Goal: Task Accomplishment & Management: Complete application form

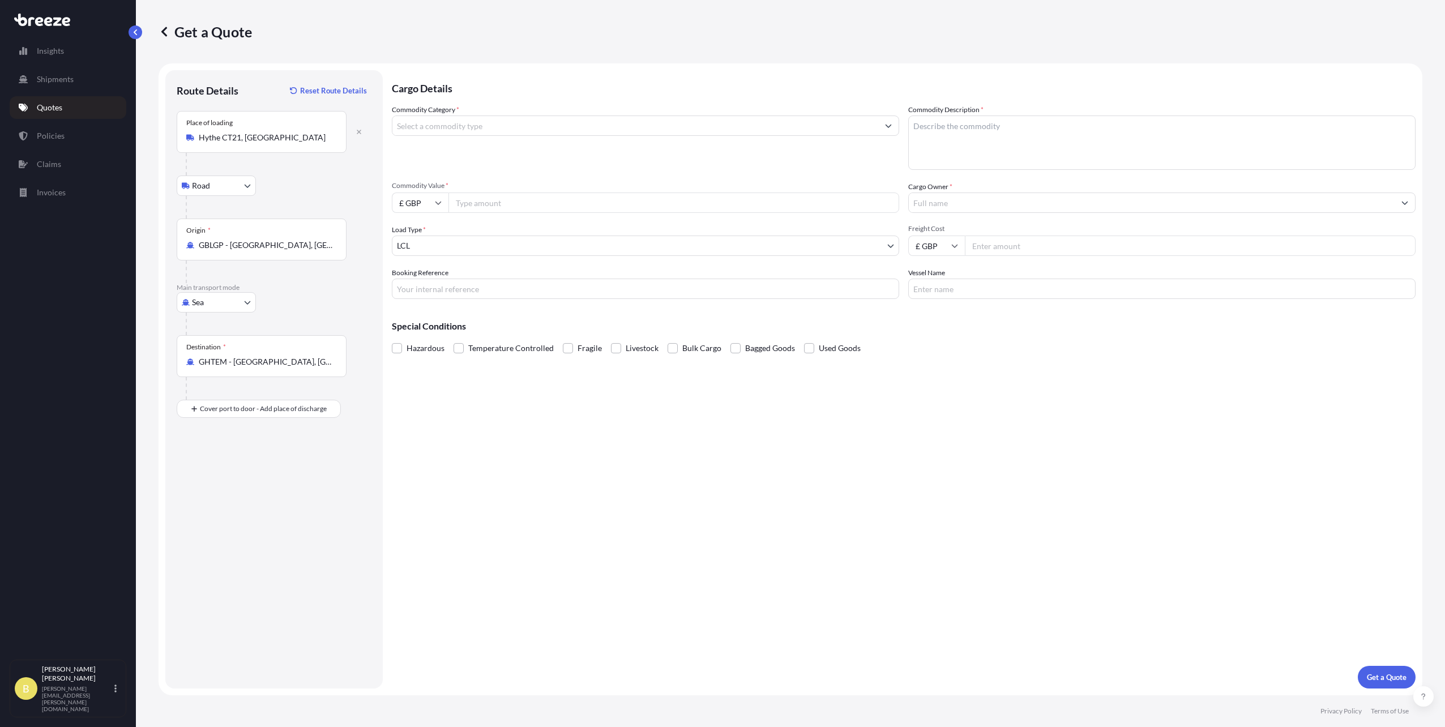
select select "Road"
select select "Sea"
select select "1"
drag, startPoint x: 483, startPoint y: 206, endPoint x: 471, endPoint y: 214, distance: 13.8
click at [483, 207] on input "Commodity Value *" at bounding box center [674, 203] width 451 height 20
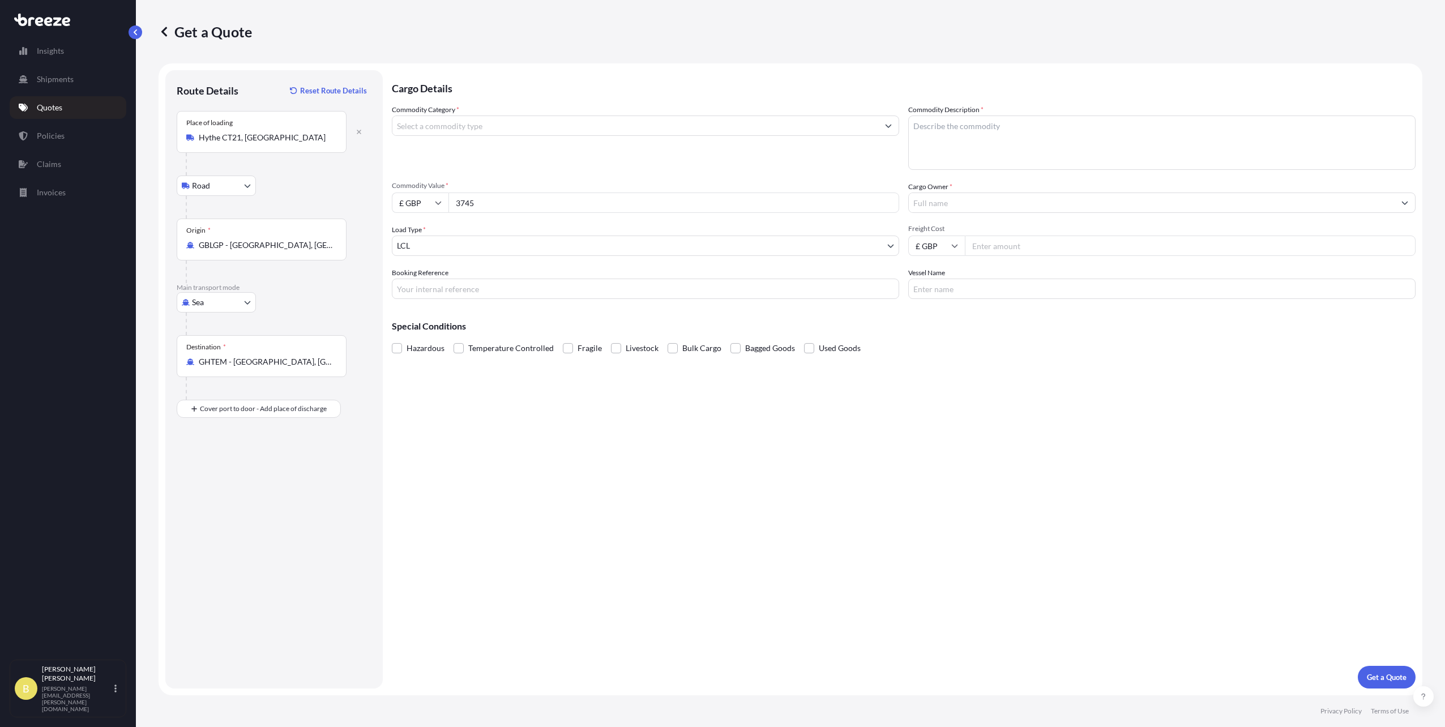
type input "3745"
click at [417, 199] on input "£ GBP" at bounding box center [420, 203] width 57 height 20
drag, startPoint x: 413, startPoint y: 231, endPoint x: 431, endPoint y: 231, distance: 17.6
click at [412, 224] on div "€ EUR" at bounding box center [420, 234] width 48 height 22
type input "€ EUR"
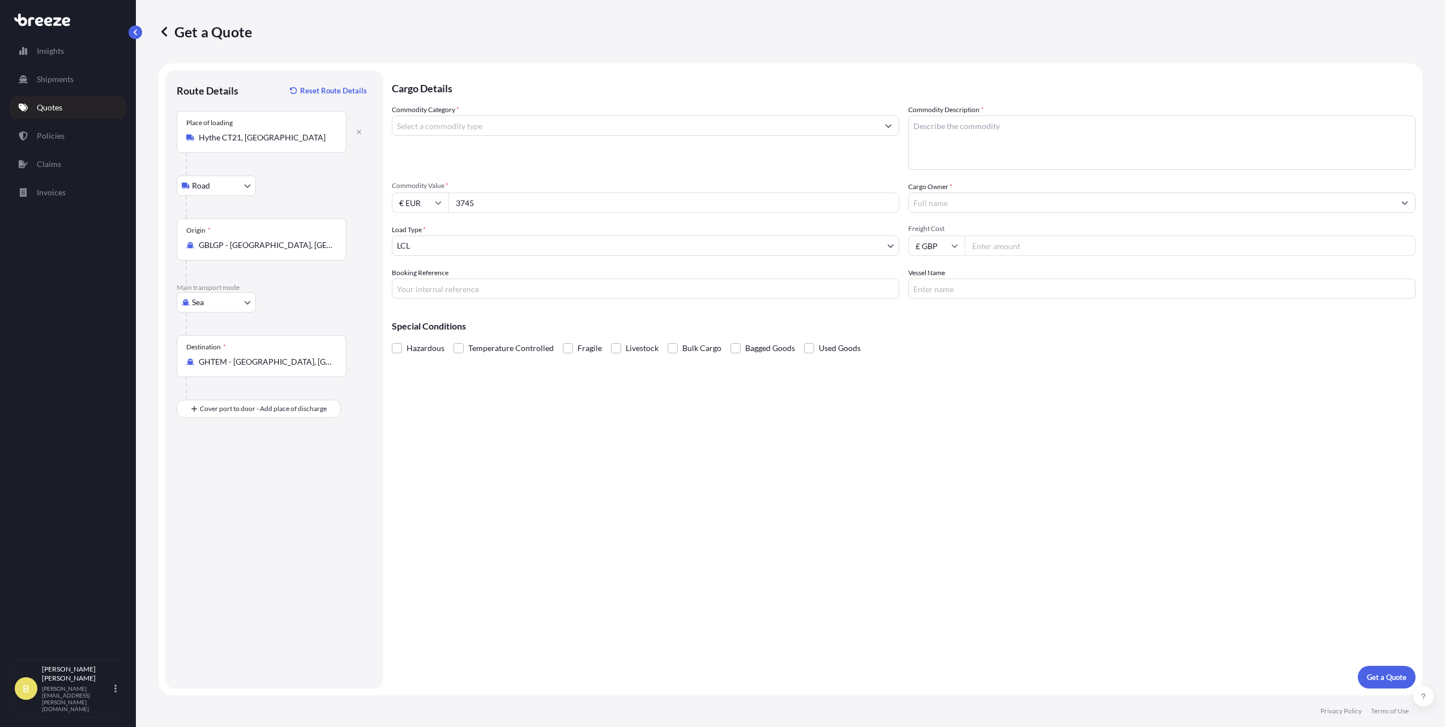
click at [940, 196] on input "Cargo Owner *" at bounding box center [1152, 203] width 486 height 20
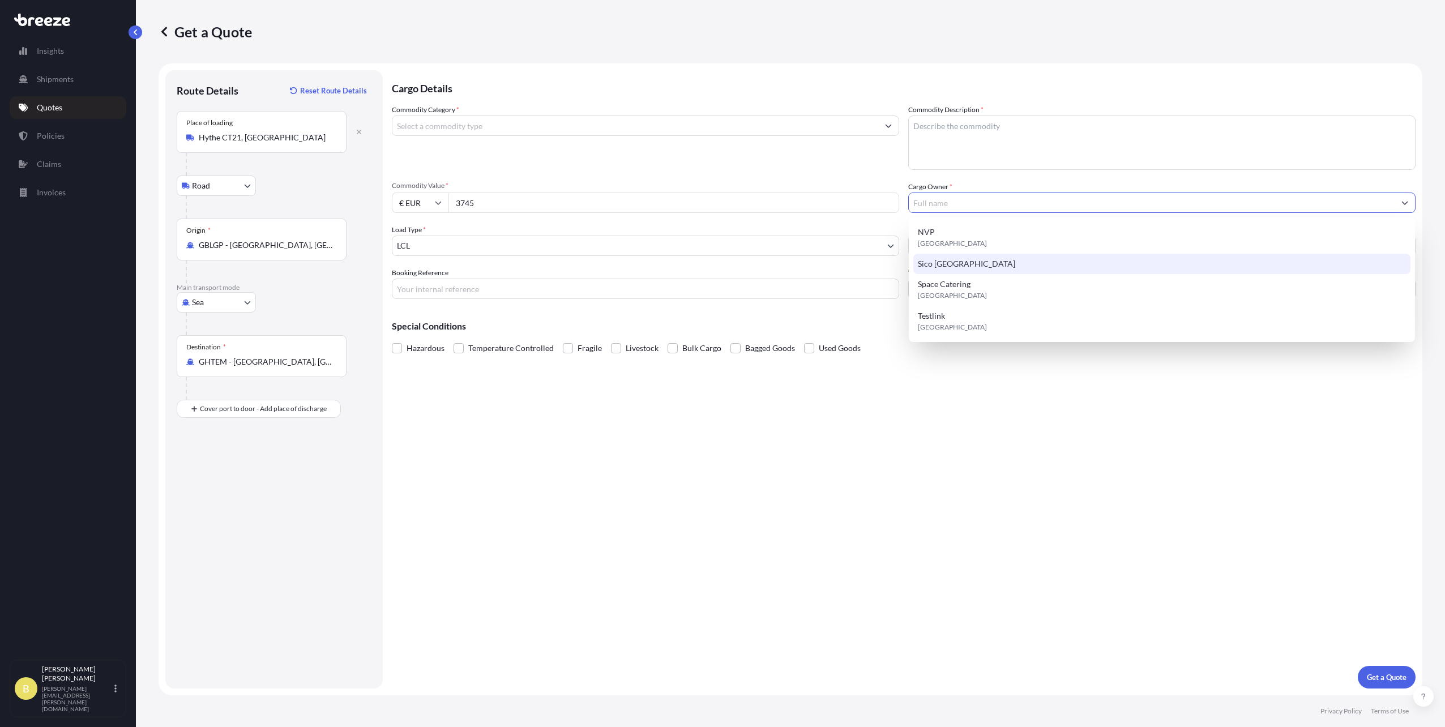
click at [949, 267] on span "Sico [GEOGRAPHIC_DATA]" at bounding box center [966, 263] width 97 height 11
type input "Sico [GEOGRAPHIC_DATA]"
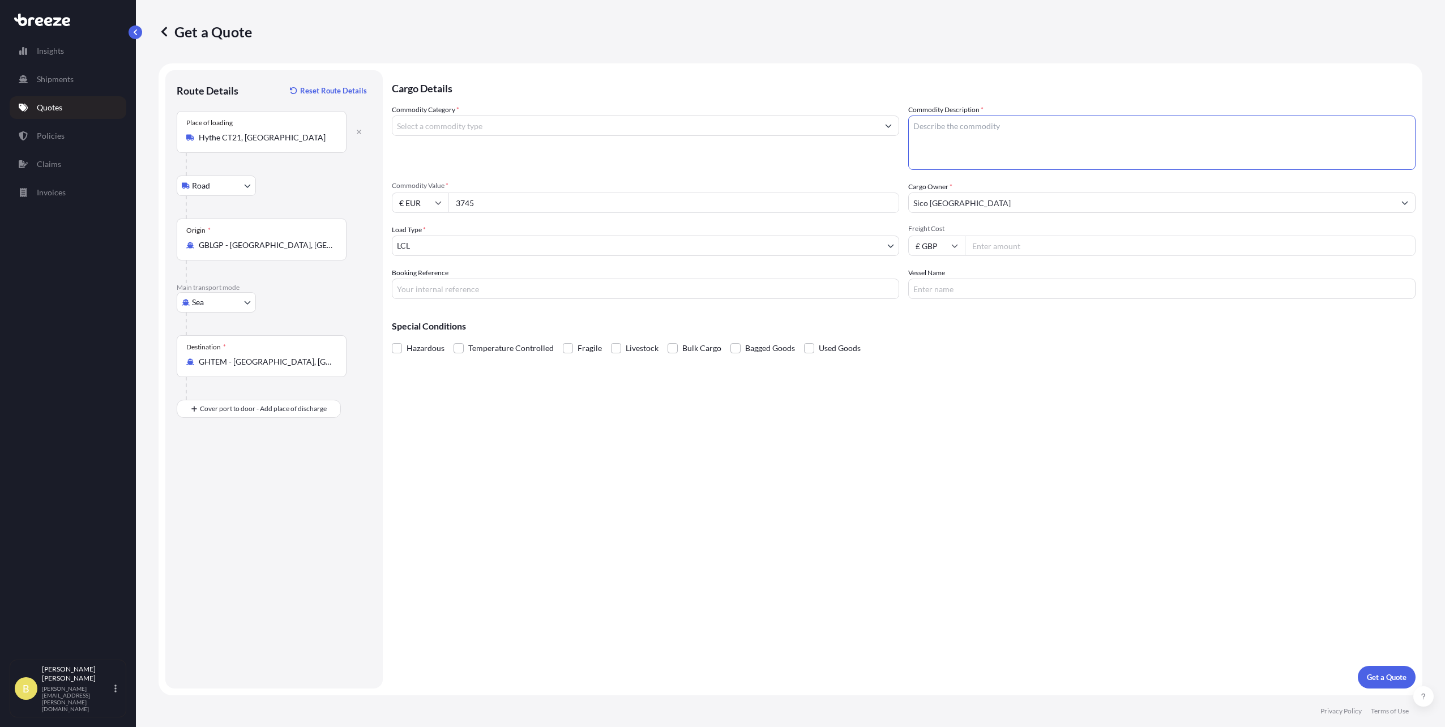
click at [961, 144] on textarea "Commodity Description *" at bounding box center [1161, 143] width 507 height 54
